Goal: Navigation & Orientation: Find specific page/section

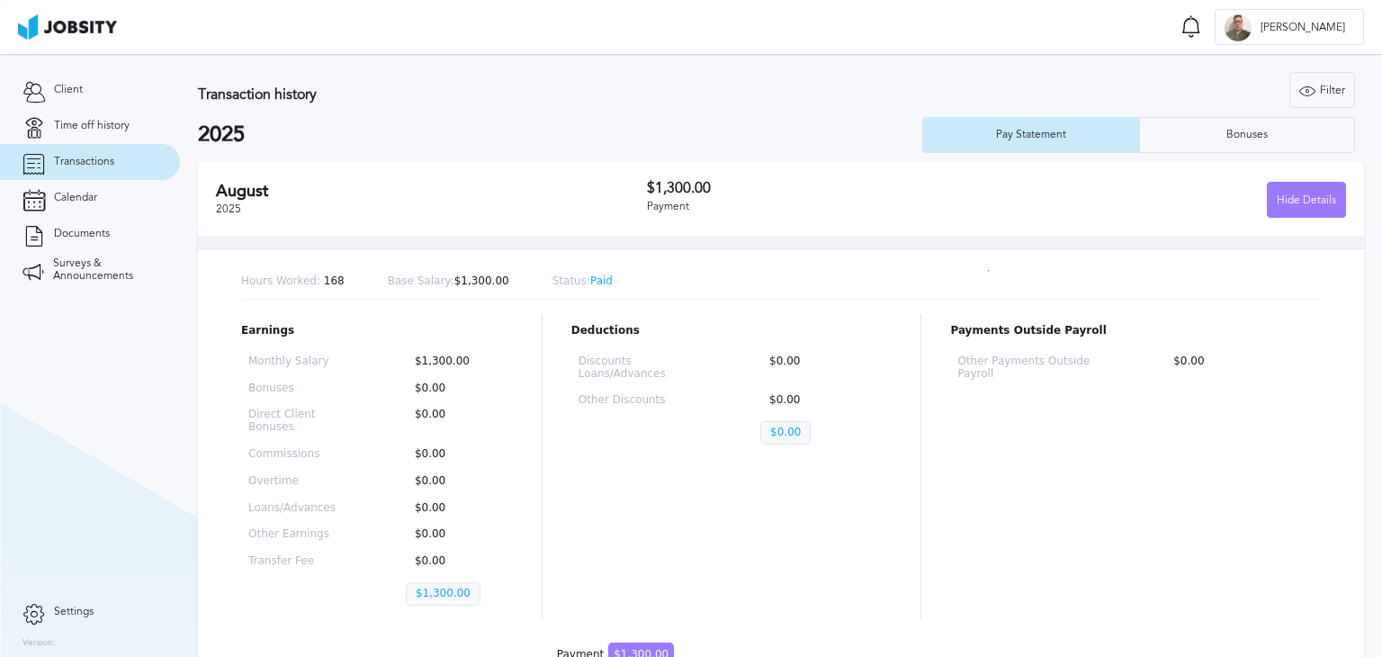
click at [110, 166] on span "Transactions" at bounding box center [84, 162] width 60 height 13
click at [91, 193] on span "Calendar" at bounding box center [75, 198] width 43 height 13
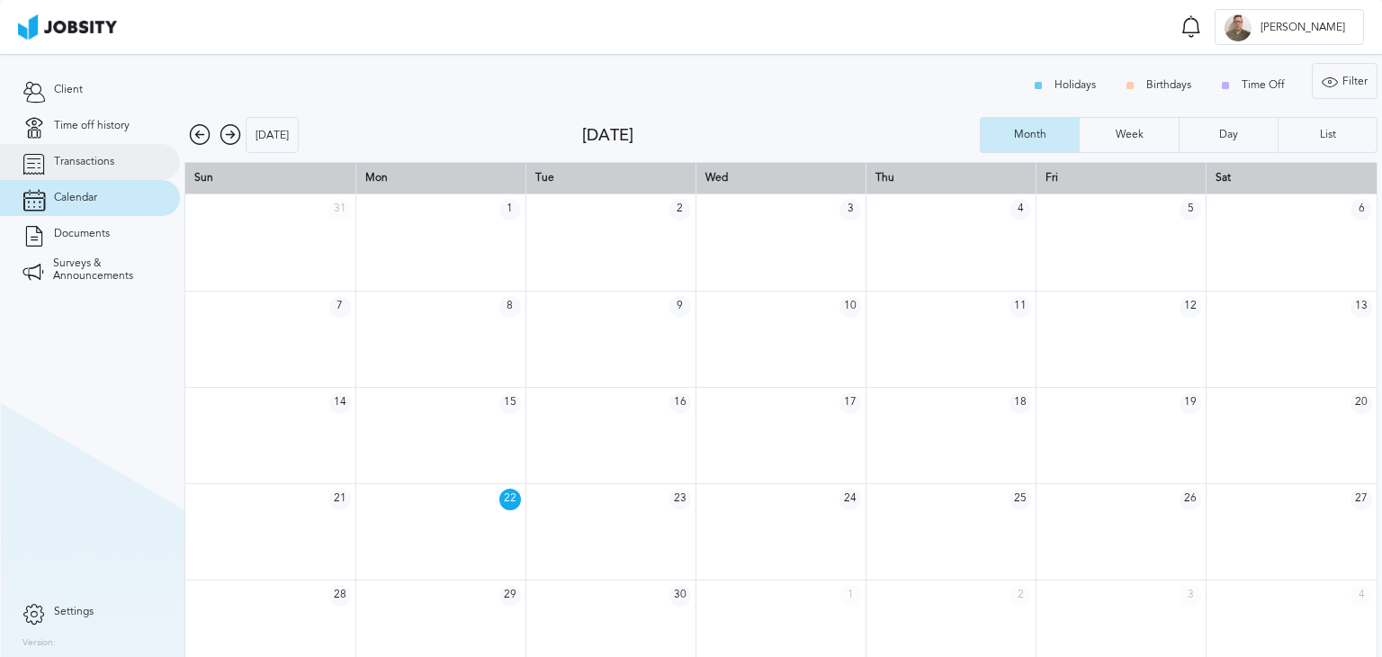
click at [90, 174] on link "Transactions" at bounding box center [90, 162] width 180 height 36
